Goal: Transaction & Acquisition: Book appointment/travel/reservation

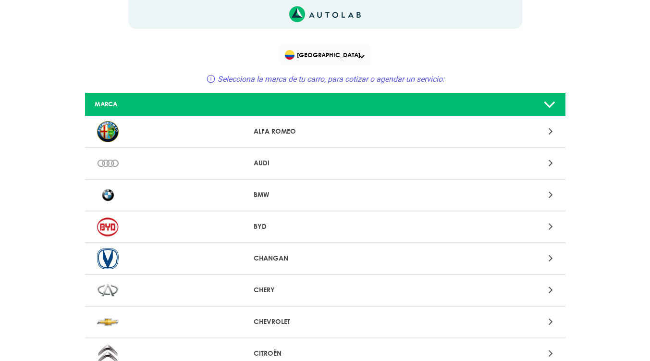
click at [552, 321] on icon at bounding box center [551, 321] width 4 height 12
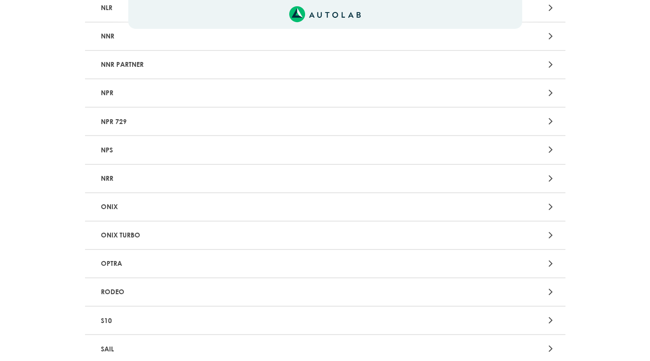
scroll to position [1769, 0]
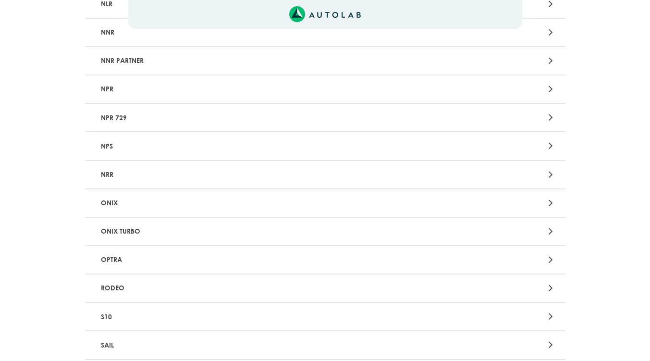
click at [551, 204] on icon at bounding box center [551, 202] width 4 height 12
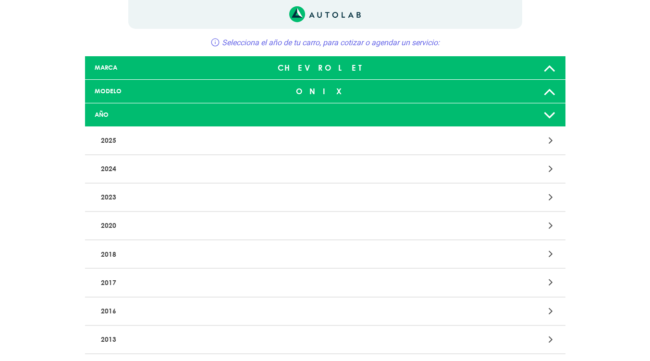
scroll to position [45, 0]
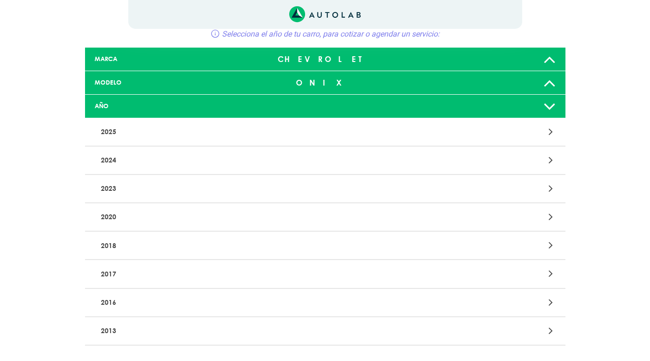
click at [550, 221] on icon at bounding box center [551, 216] width 4 height 12
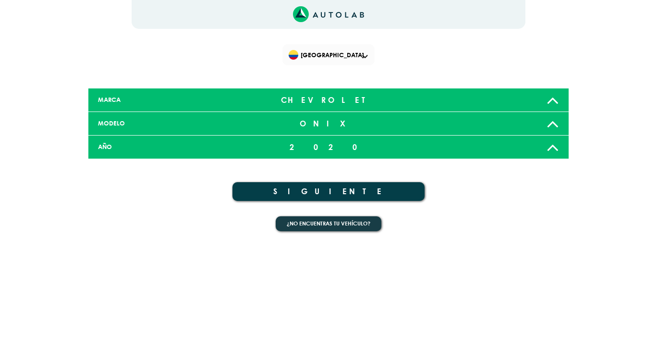
click at [327, 195] on button "SIGUIENTE" at bounding box center [328, 191] width 192 height 19
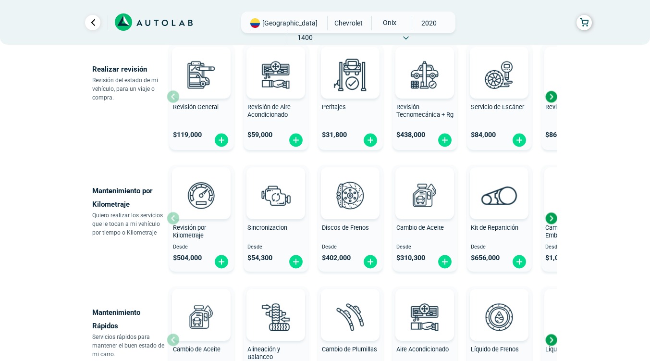
scroll to position [361, 0]
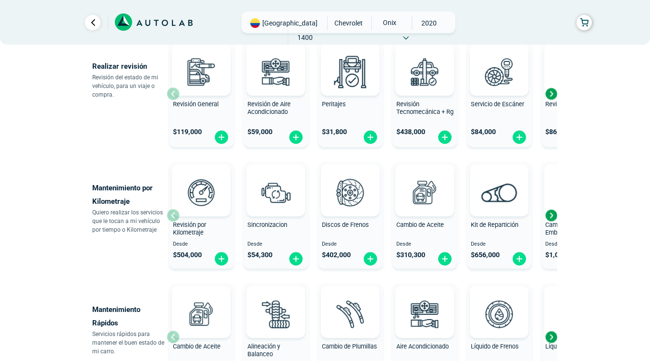
click at [551, 217] on div "Next slide" at bounding box center [551, 215] width 14 height 14
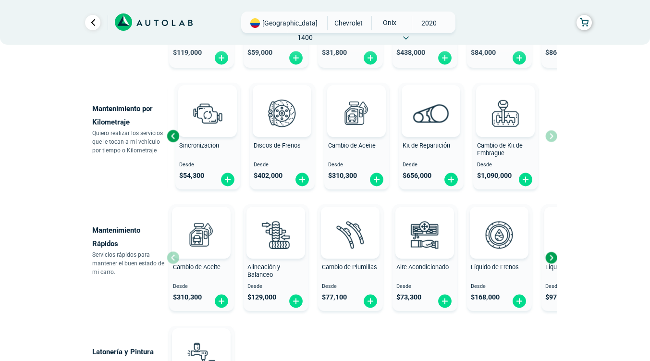
scroll to position [437, 0]
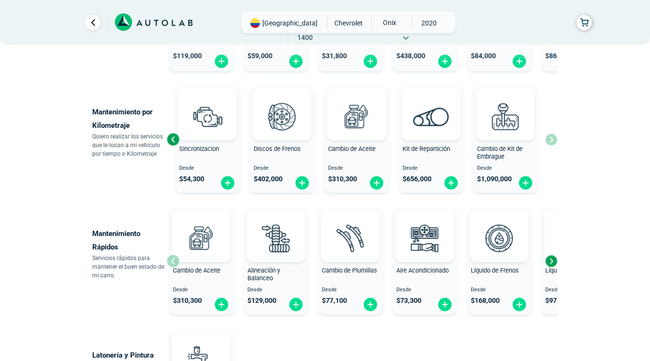
click at [550, 141] on div "Revisión por Kilometraje Desde $ 504,000 Sincronizacion Desde $ 54,300 Discos d…" at bounding box center [362, 139] width 391 height 114
click at [442, 171] on div "Desde $ 656,000" at bounding box center [431, 177] width 65 height 25
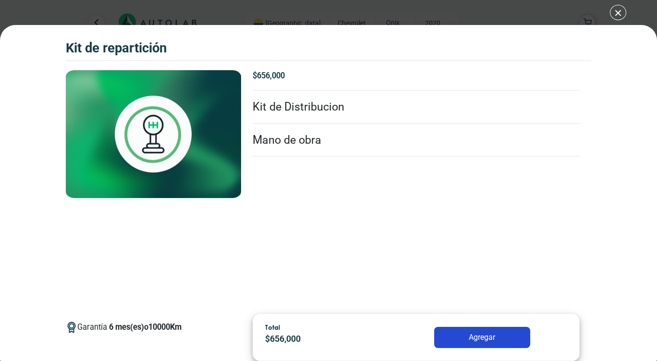
click at [621, 14] on div "Kit de Repartición Kit de Repartición Garantía 6 Km" at bounding box center [328, 180] width 657 height 361
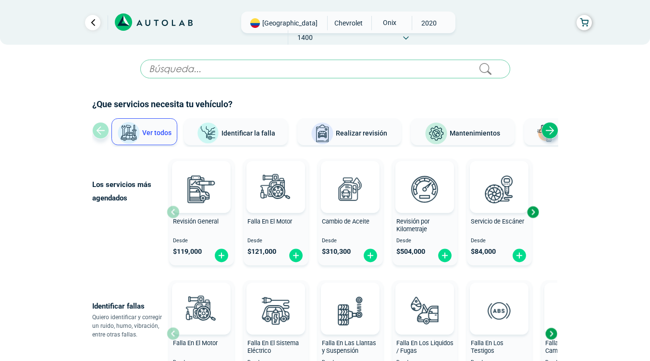
click at [535, 214] on div "Next slide" at bounding box center [532, 212] width 14 height 14
